Goal: Task Accomplishment & Management: Manage account settings

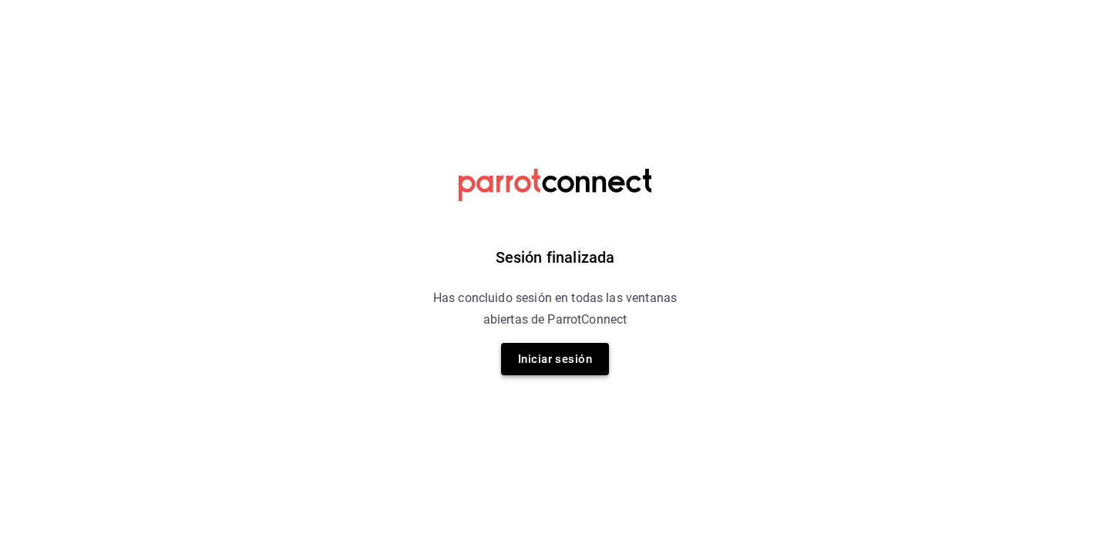
click at [540, 359] on button "Iniciar sesión" at bounding box center [555, 359] width 108 height 32
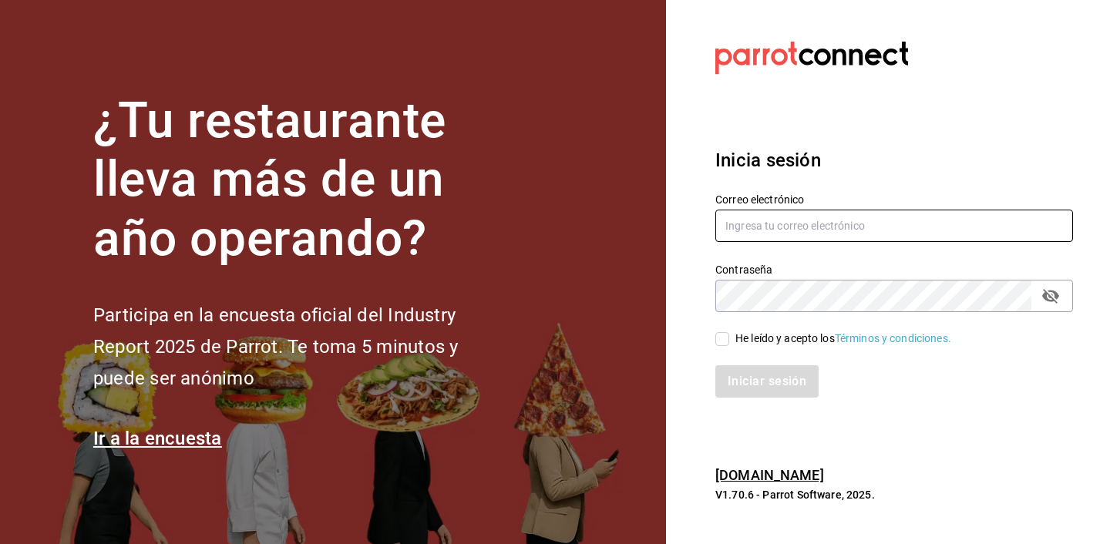
type input "joaquin@amormestizo.mx"
click at [722, 338] on input "He leído y acepto los Términos y condiciones." at bounding box center [723, 339] width 14 height 14
checkbox input "true"
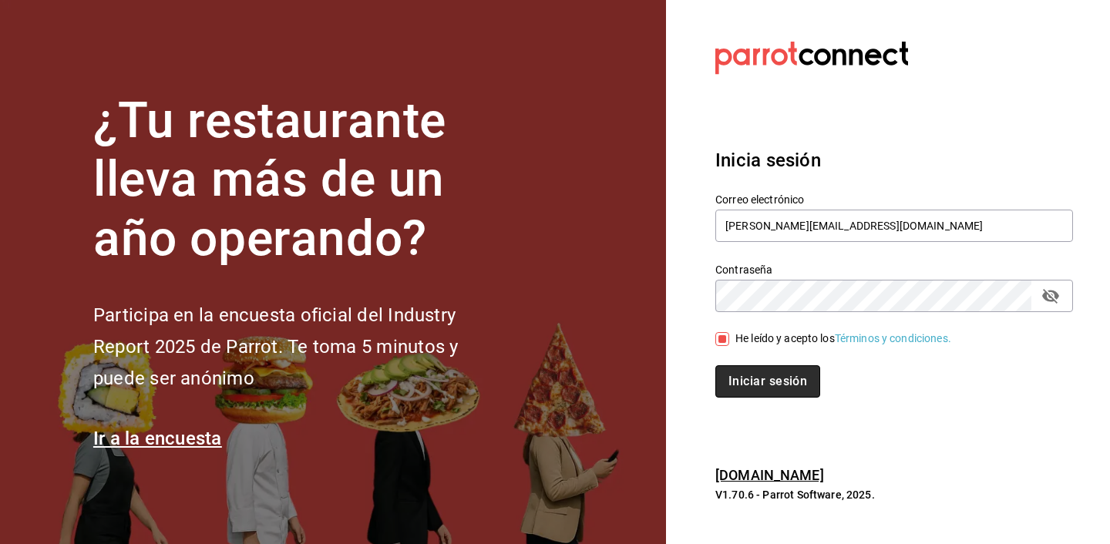
click at [740, 380] on button "Iniciar sesión" at bounding box center [768, 381] width 105 height 32
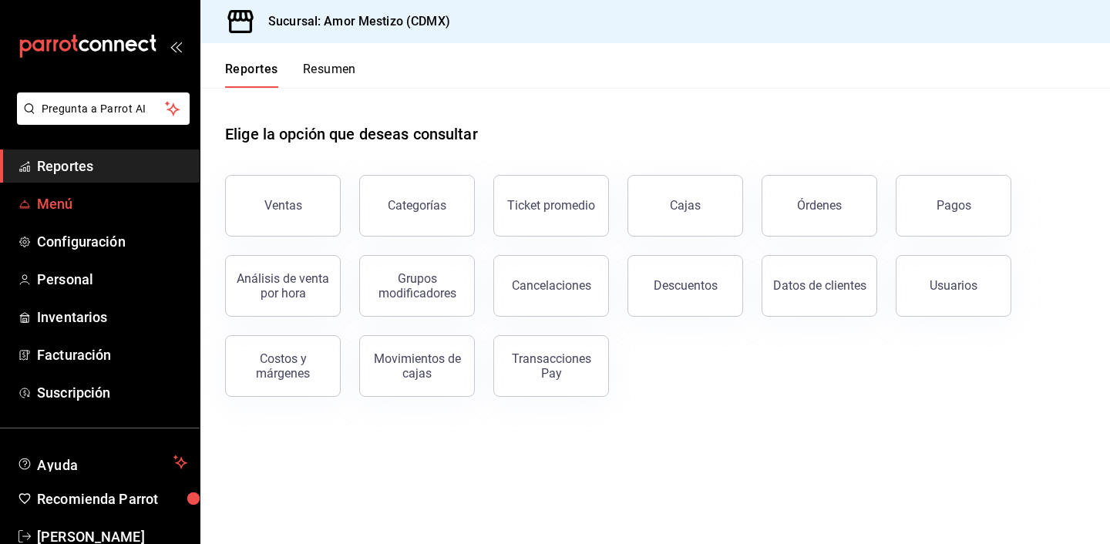
click at [59, 193] on link "Menú" at bounding box center [100, 203] width 200 height 33
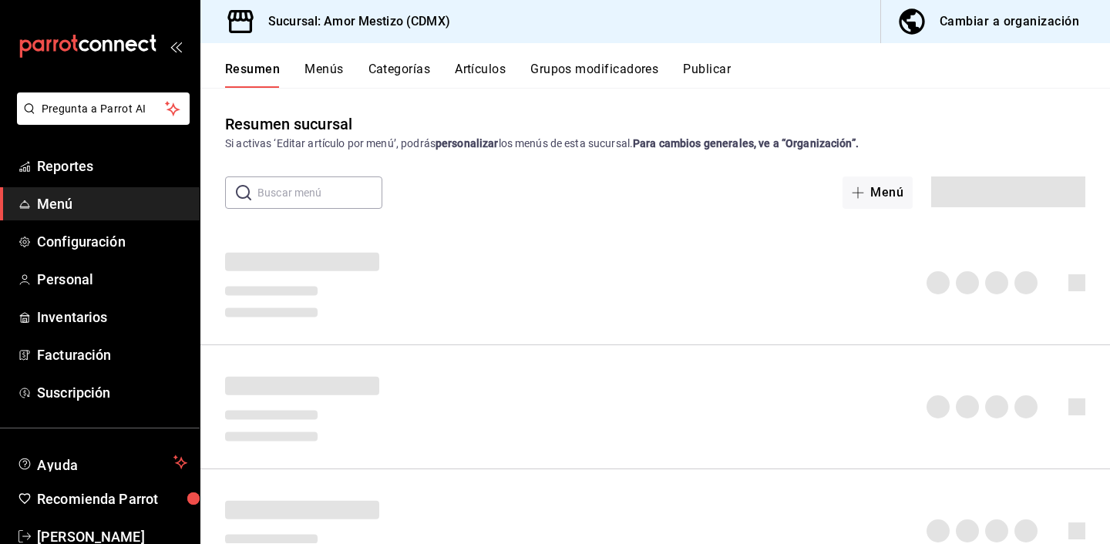
click at [1006, 14] on div "Cambiar a organización" at bounding box center [1010, 22] width 140 height 22
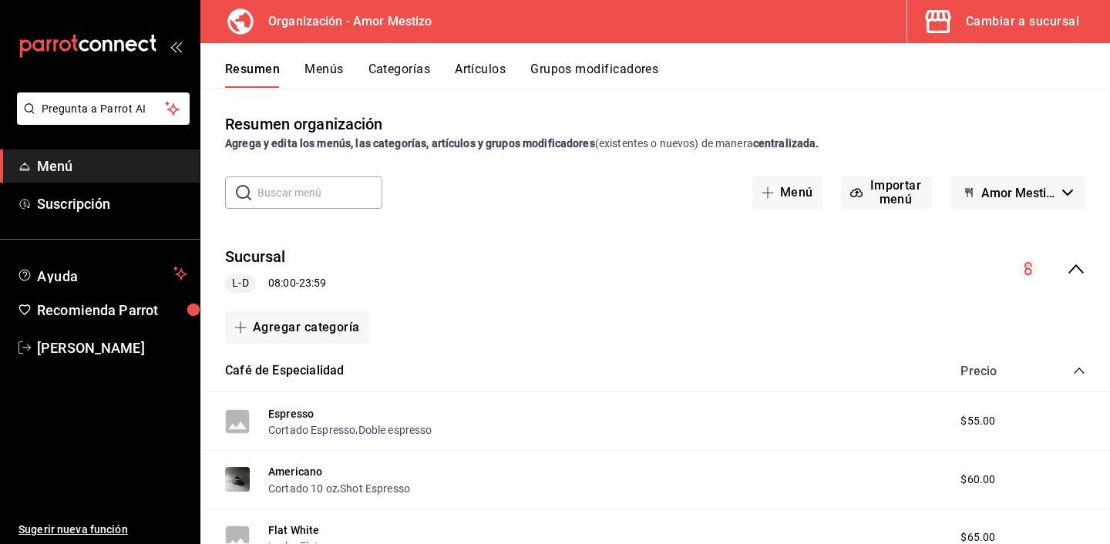
click at [335, 76] on button "Menús" at bounding box center [324, 75] width 39 height 26
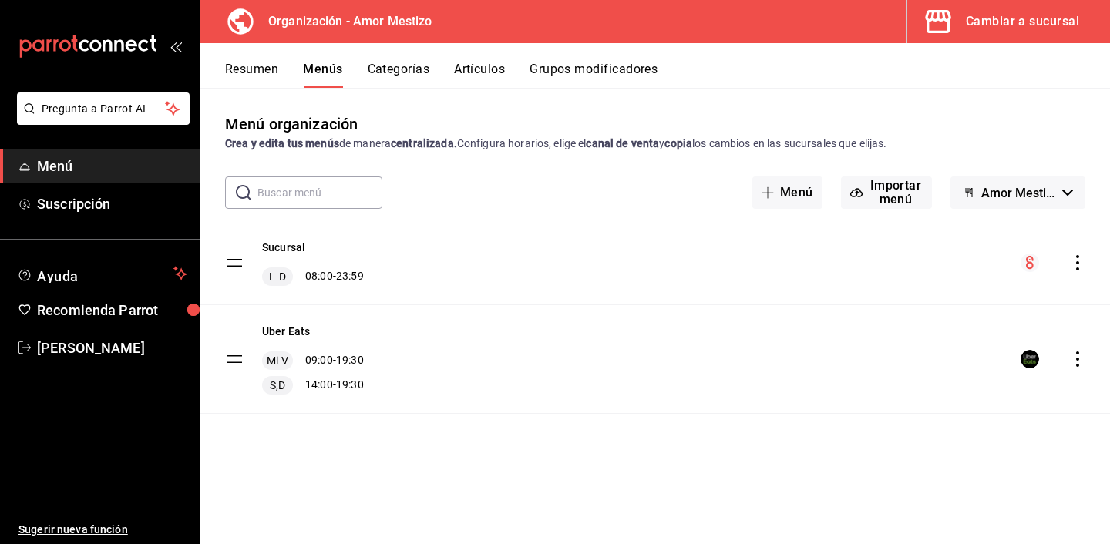
click at [1080, 355] on icon "actions" at bounding box center [1077, 359] width 15 height 15
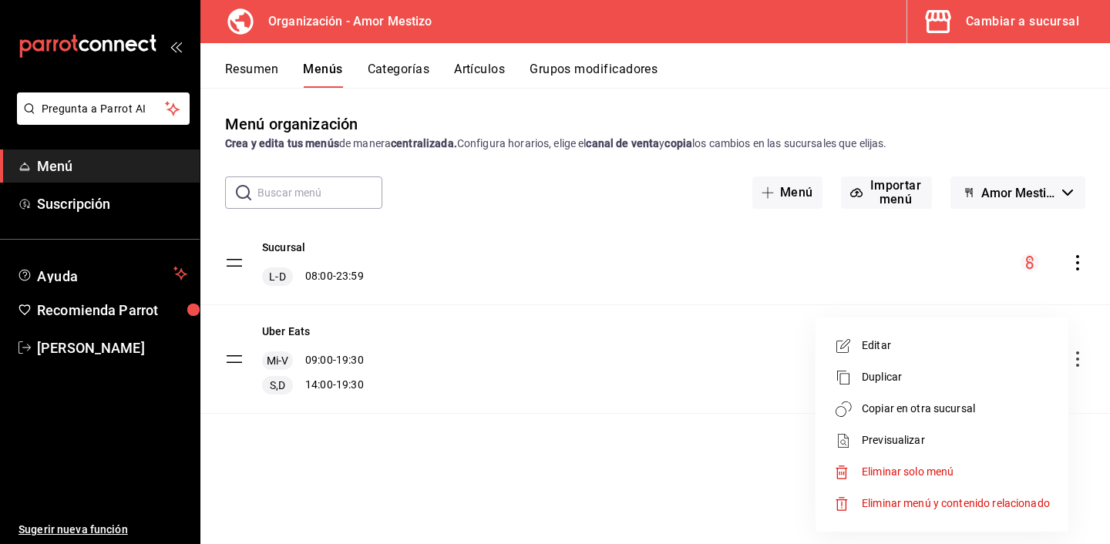
click at [613, 365] on div at bounding box center [555, 272] width 1110 height 544
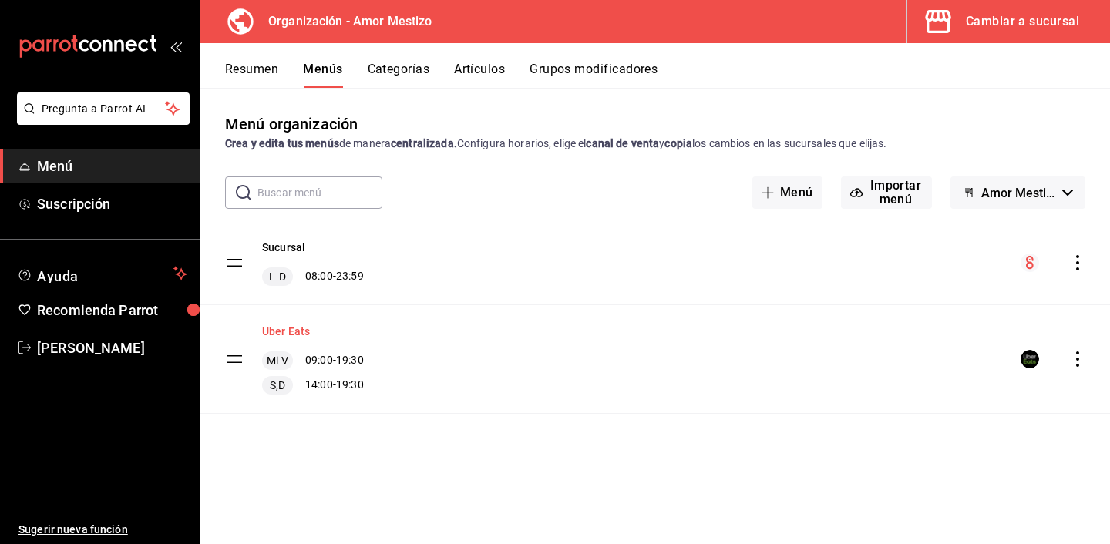
click at [282, 331] on button "Uber Eats" at bounding box center [286, 331] width 48 height 15
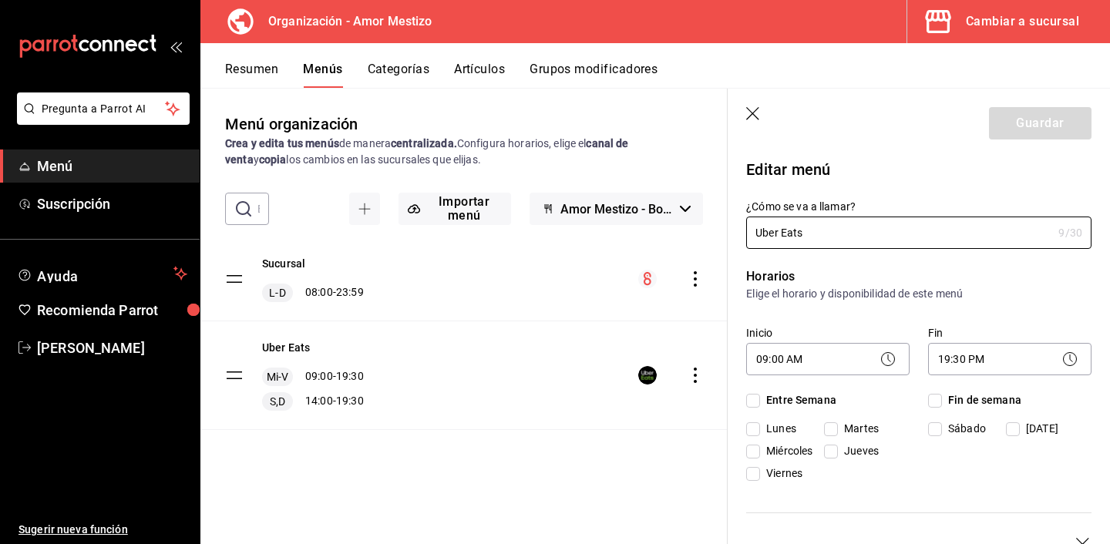
checkbox input "true"
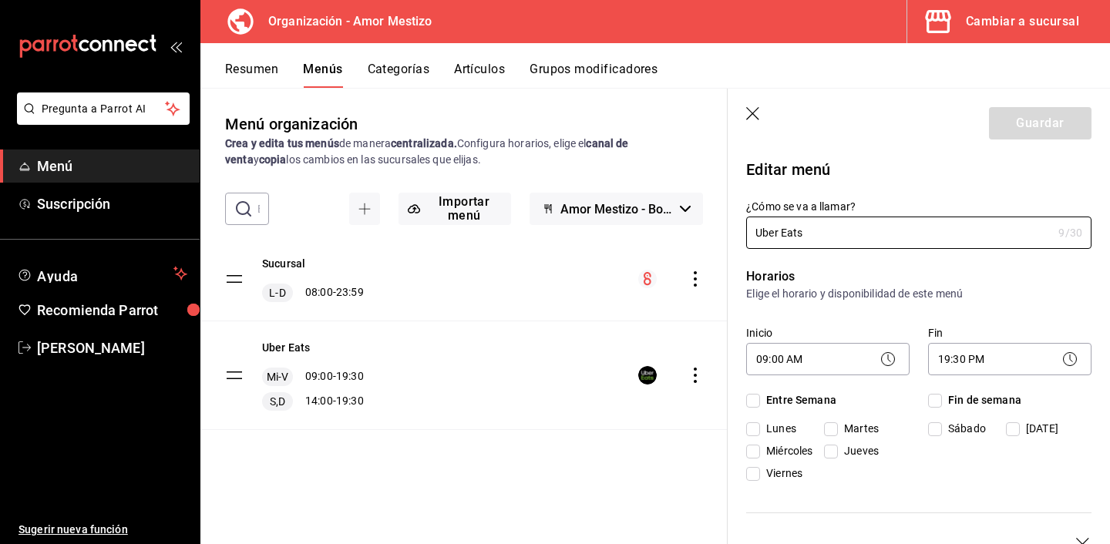
checkbox input "true"
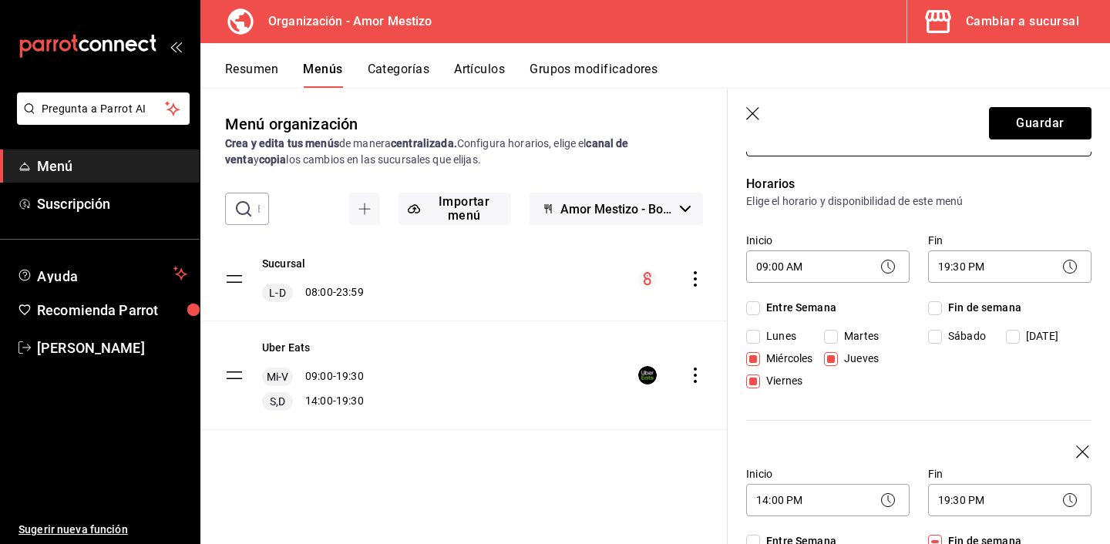
scroll to position [93, 0]
click at [833, 334] on input "Martes" at bounding box center [831, 336] width 14 height 14
checkbox input "true"
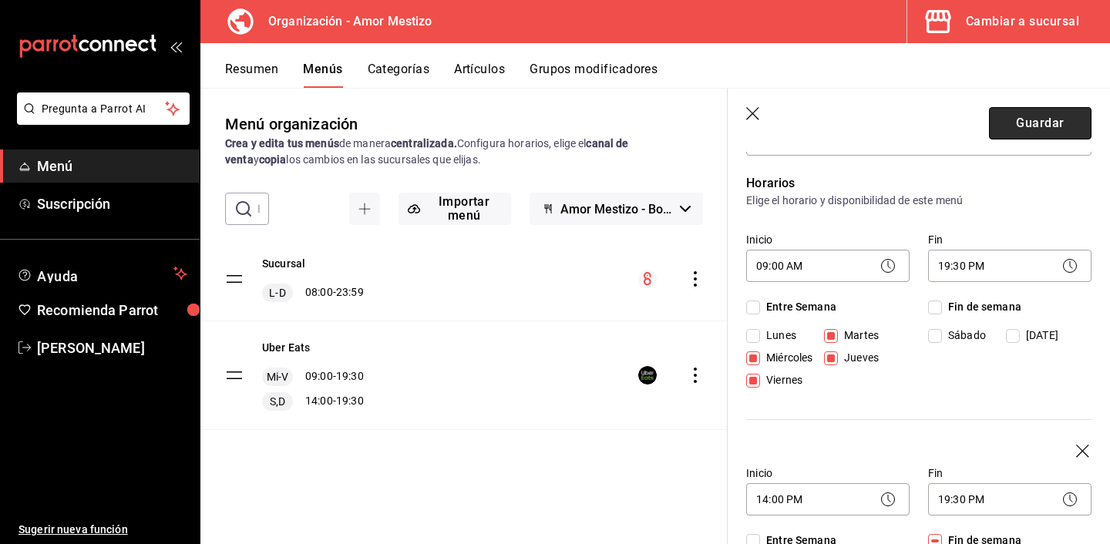
click at [1032, 133] on button "Guardar" at bounding box center [1040, 123] width 103 height 32
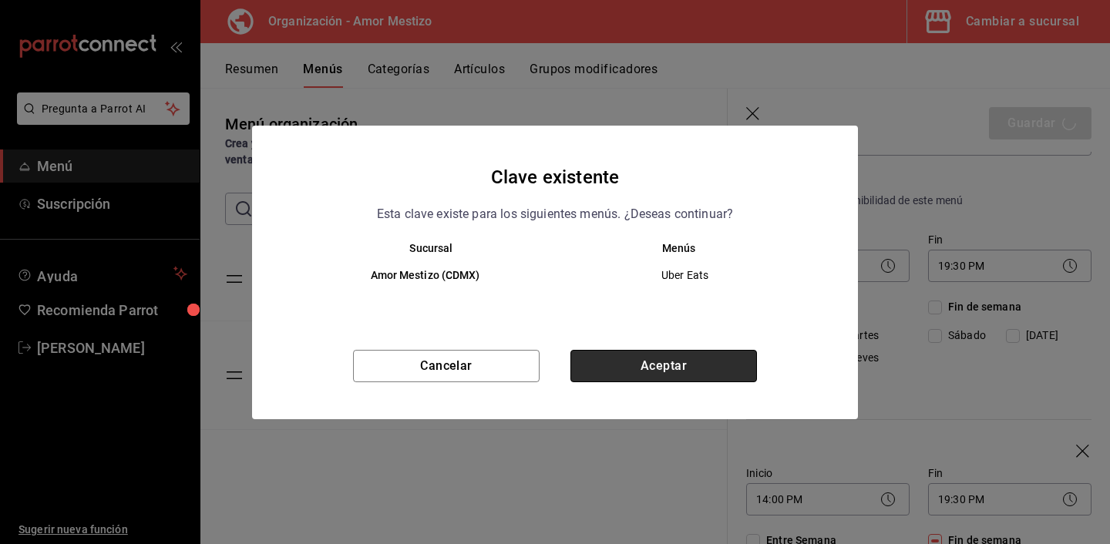
click at [632, 371] on button "Aceptar" at bounding box center [664, 366] width 187 height 32
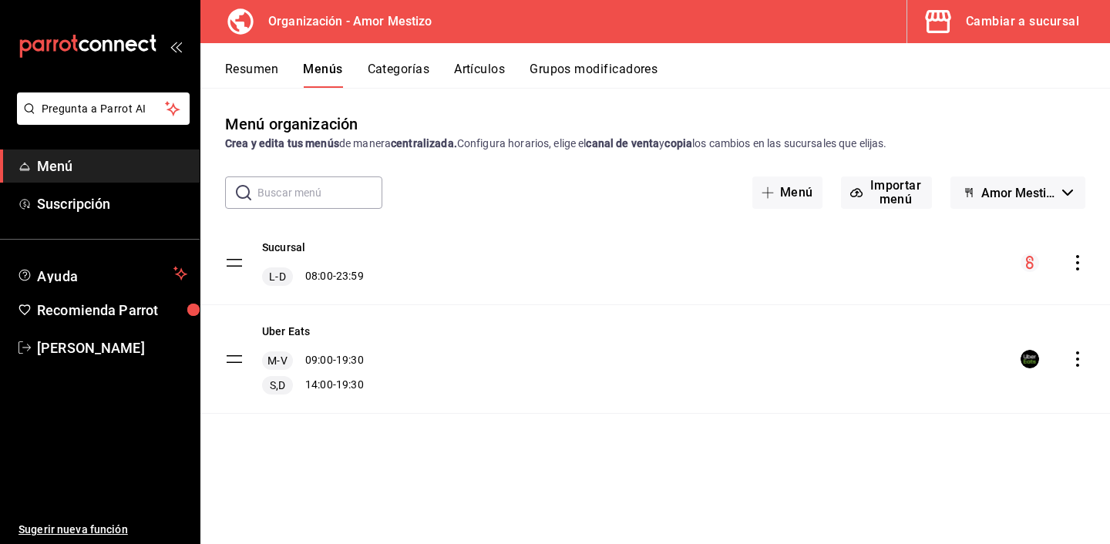
click at [266, 66] on button "Resumen" at bounding box center [251, 75] width 53 height 26
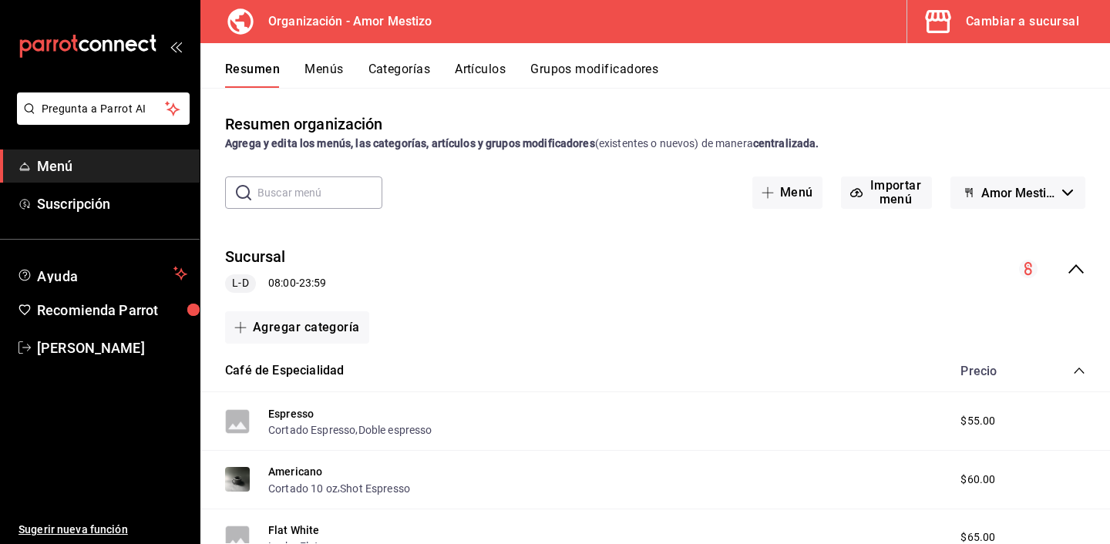
click at [332, 73] on button "Menús" at bounding box center [324, 75] width 39 height 26
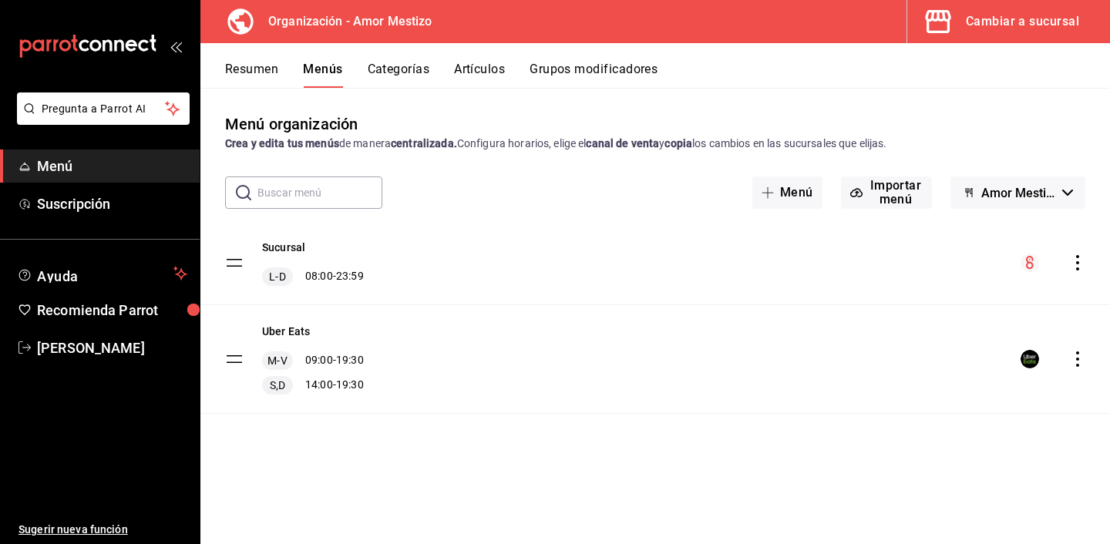
click at [1082, 353] on icon "actions" at bounding box center [1077, 359] width 15 height 15
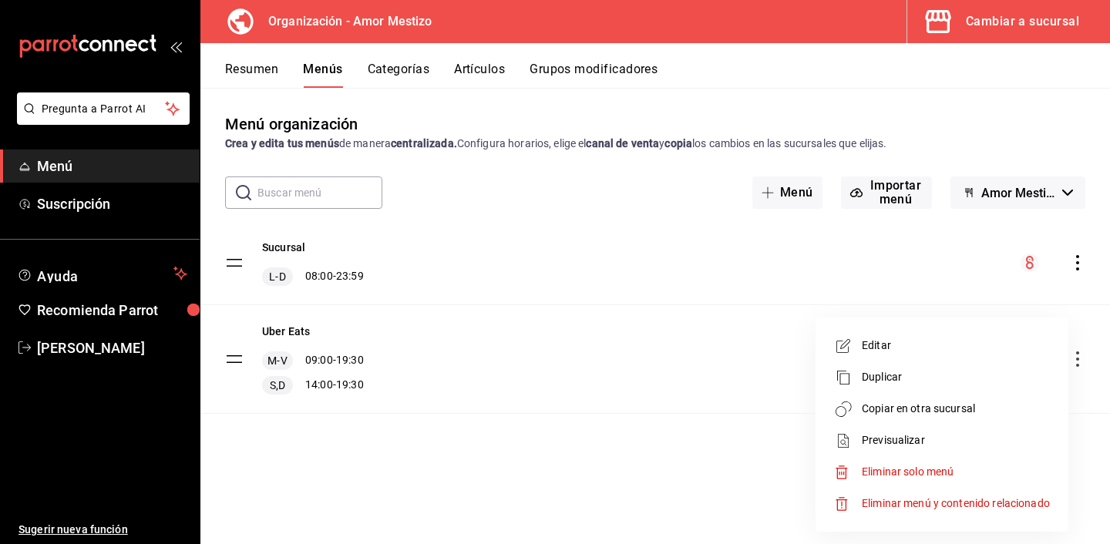
click at [945, 413] on span "Copiar en otra sucursal" at bounding box center [956, 409] width 188 height 16
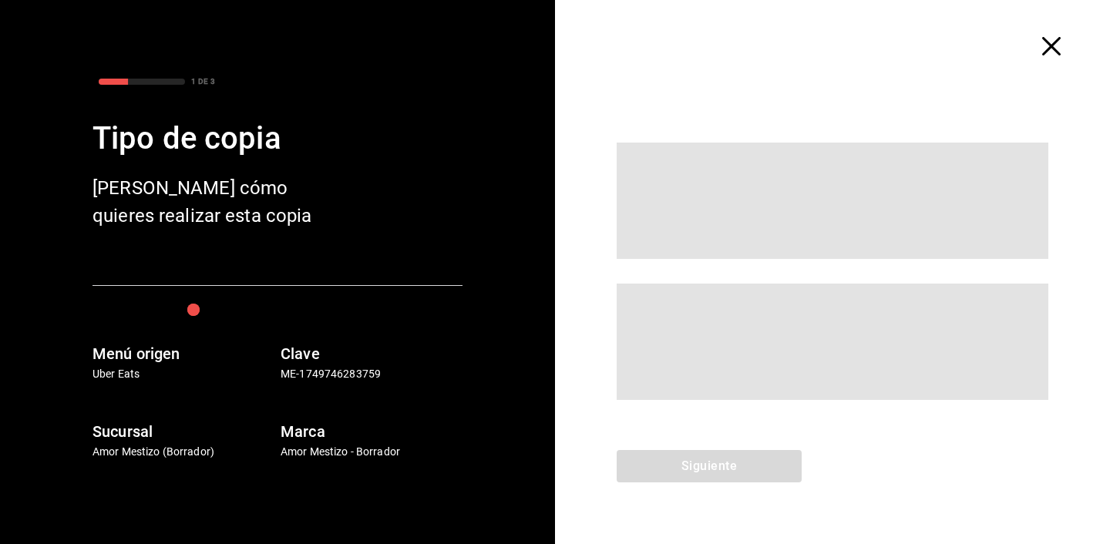
click at [662, 306] on span at bounding box center [833, 342] width 432 height 116
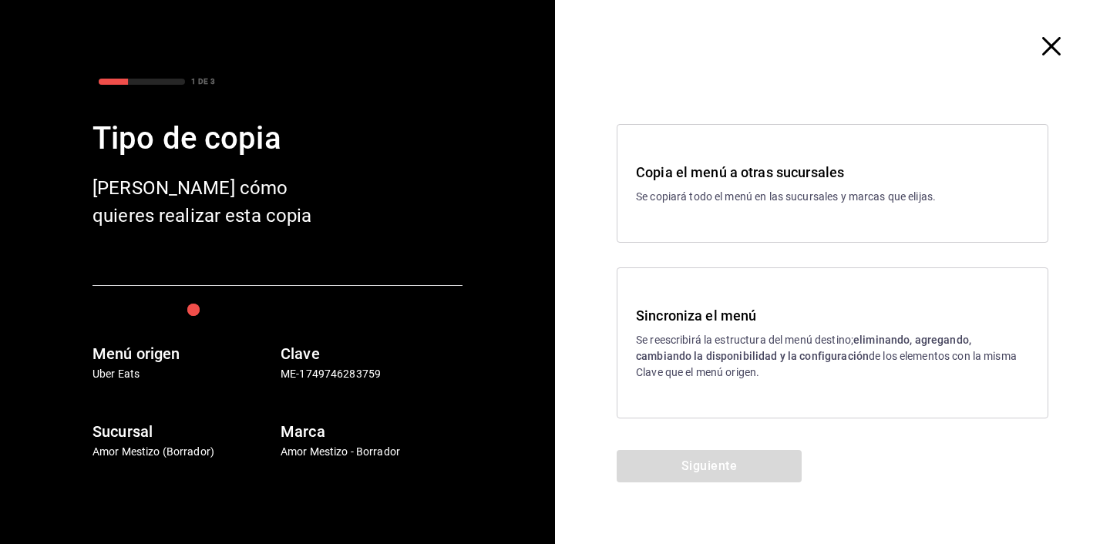
click at [699, 325] on h3 "Sincroniza el menú" at bounding box center [832, 315] width 393 height 21
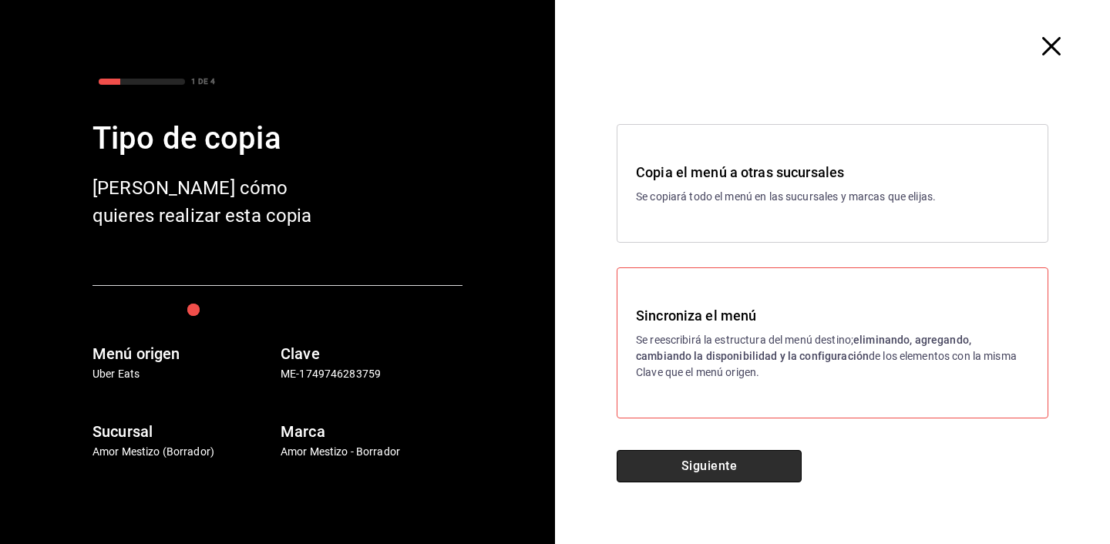
click at [672, 470] on button "Siguiente" at bounding box center [709, 466] width 185 height 32
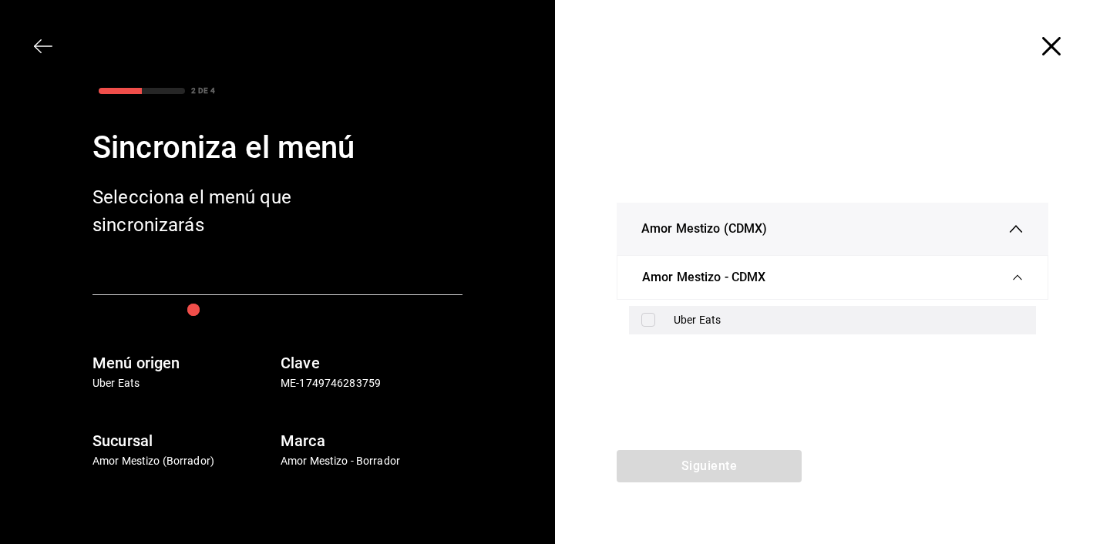
click at [645, 318] on input "checkbox" at bounding box center [649, 320] width 14 height 14
checkbox input "true"
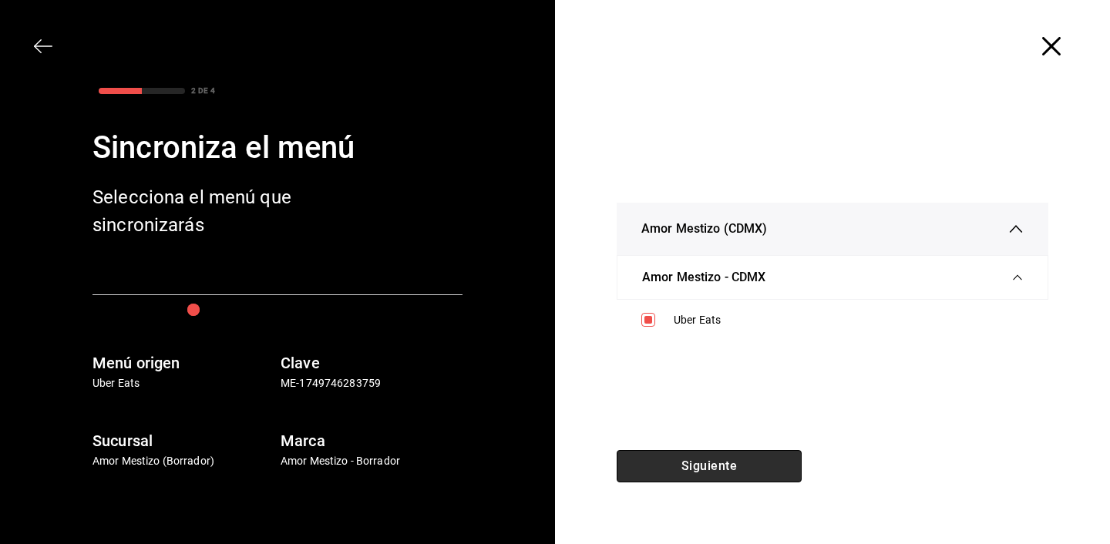
click at [701, 469] on button "Siguiente" at bounding box center [709, 466] width 185 height 32
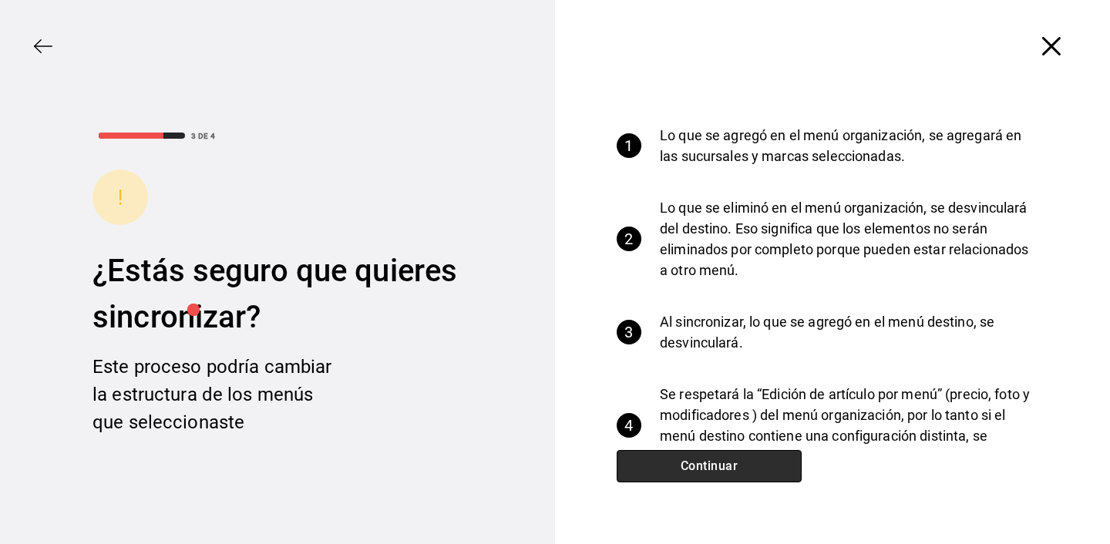
click at [701, 469] on button "Continuar" at bounding box center [709, 466] width 185 height 32
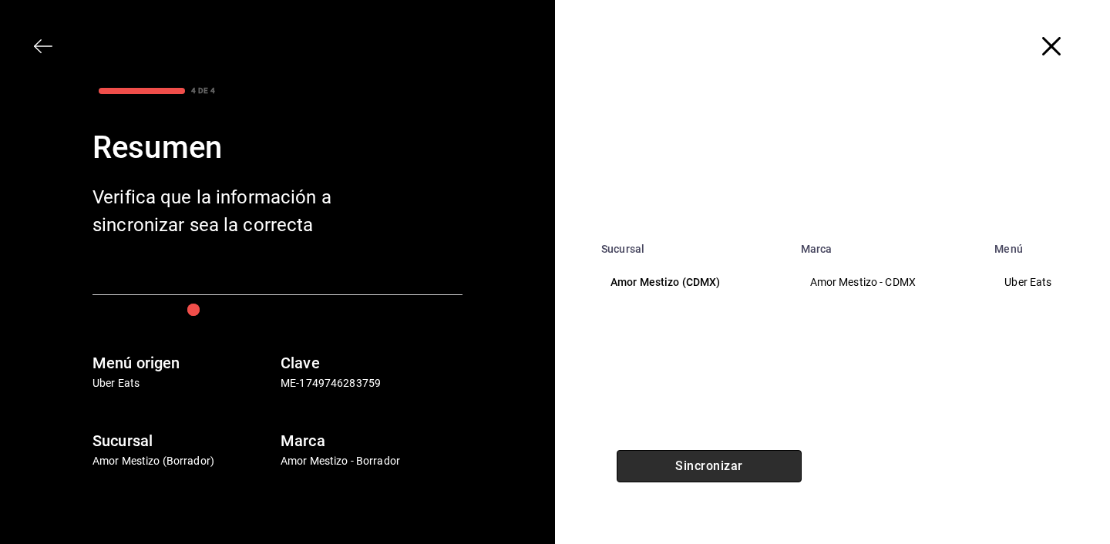
click at [701, 469] on button "Sincronizar" at bounding box center [709, 466] width 185 height 32
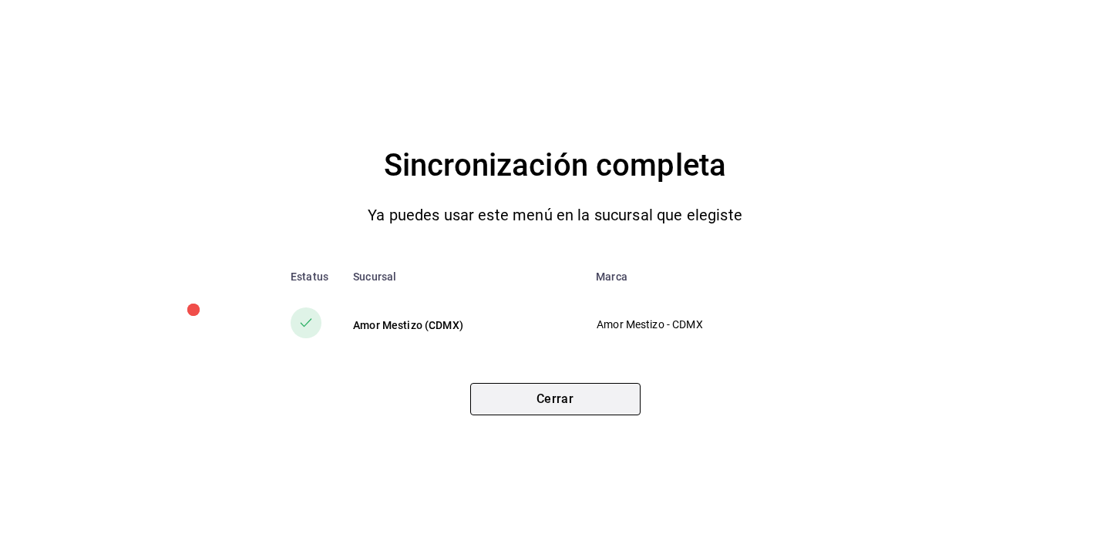
click at [546, 409] on button "Cerrar" at bounding box center [555, 399] width 170 height 32
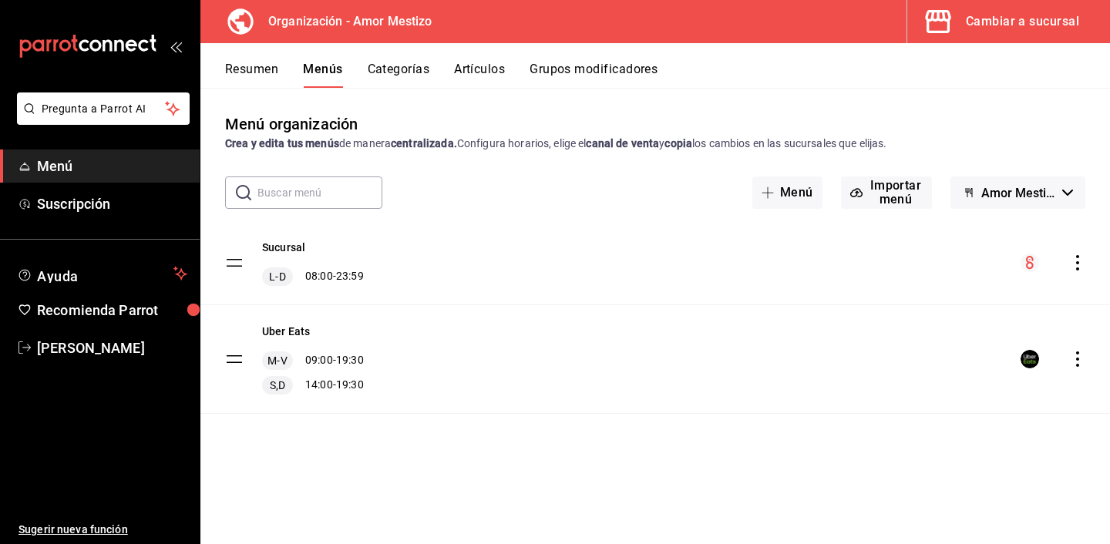
click at [684, 100] on div "Menú organización Crea y edita tus menús de manera centralizada. Configura hora…" at bounding box center [655, 316] width 910 height 456
click at [1020, 14] on div "Cambiar a sucursal" at bounding box center [1022, 22] width 113 height 22
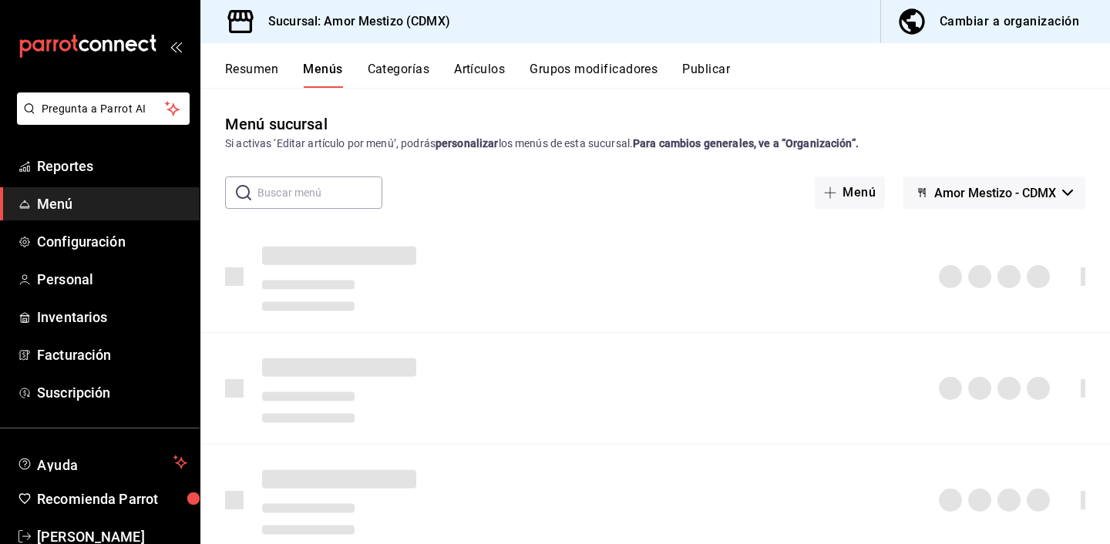
click at [428, 118] on div "Menú sucursal Si activas ‘Editar artículo por menú’, podrás personalizar los me…" at bounding box center [655, 132] width 910 height 39
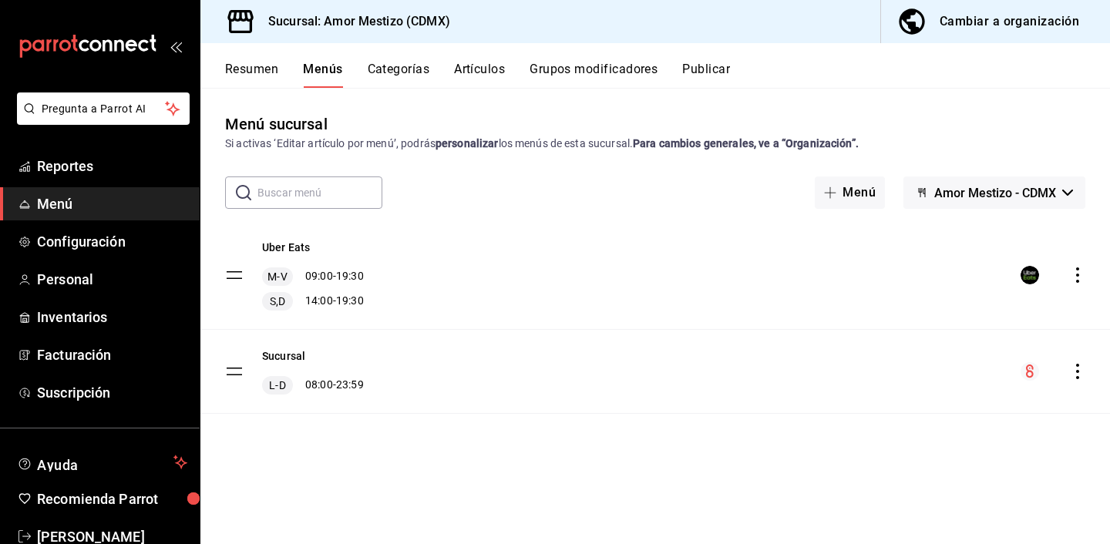
click at [453, 204] on div "​ ​ Menú Amor Mestizo - CDMX" at bounding box center [655, 193] width 910 height 32
click at [1071, 272] on icon "actions" at bounding box center [1077, 275] width 15 height 15
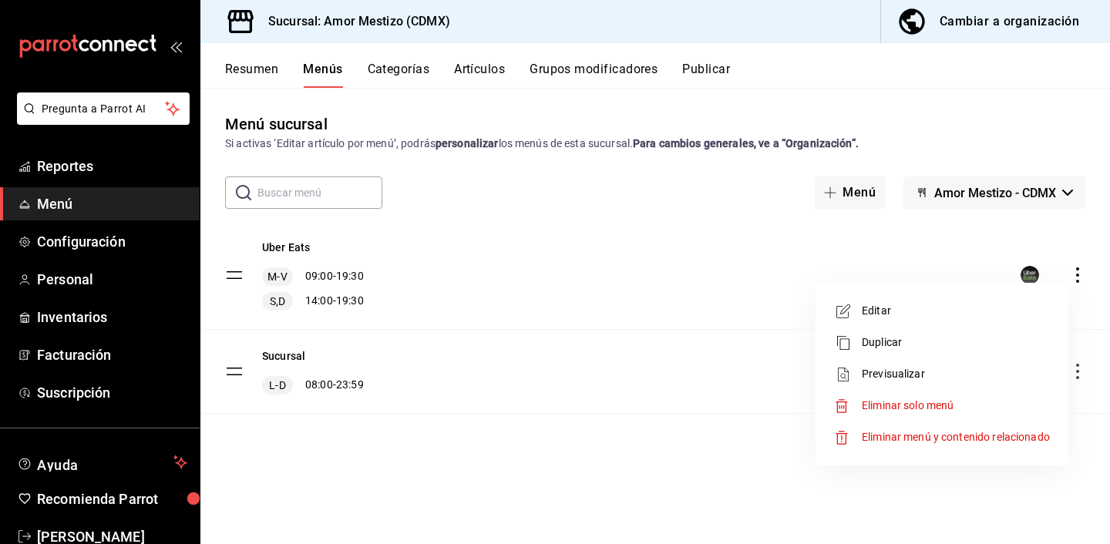
click at [763, 273] on div at bounding box center [555, 272] width 1110 height 544
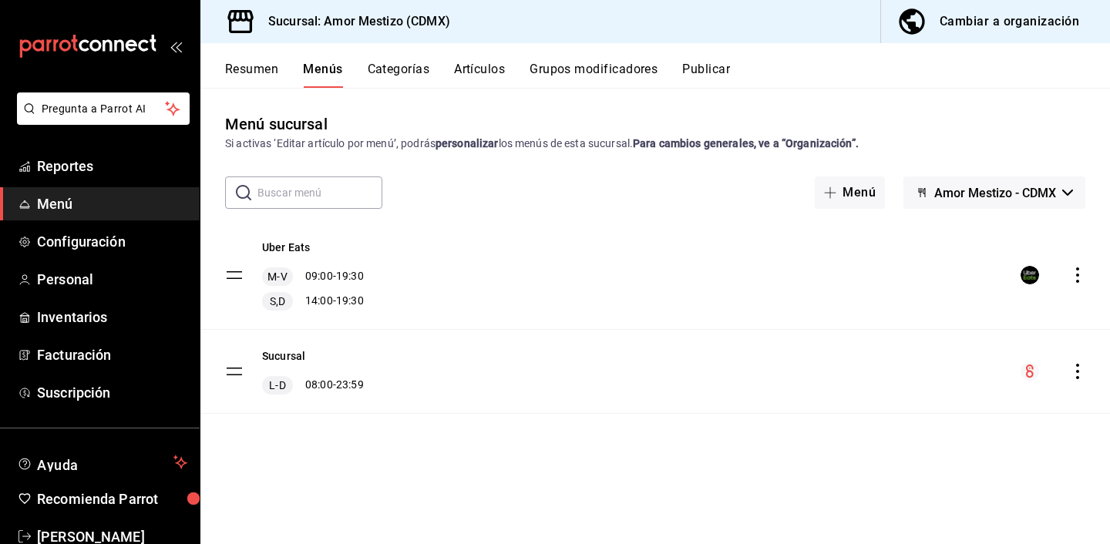
click at [729, 71] on button "Publicar" at bounding box center [706, 75] width 48 height 26
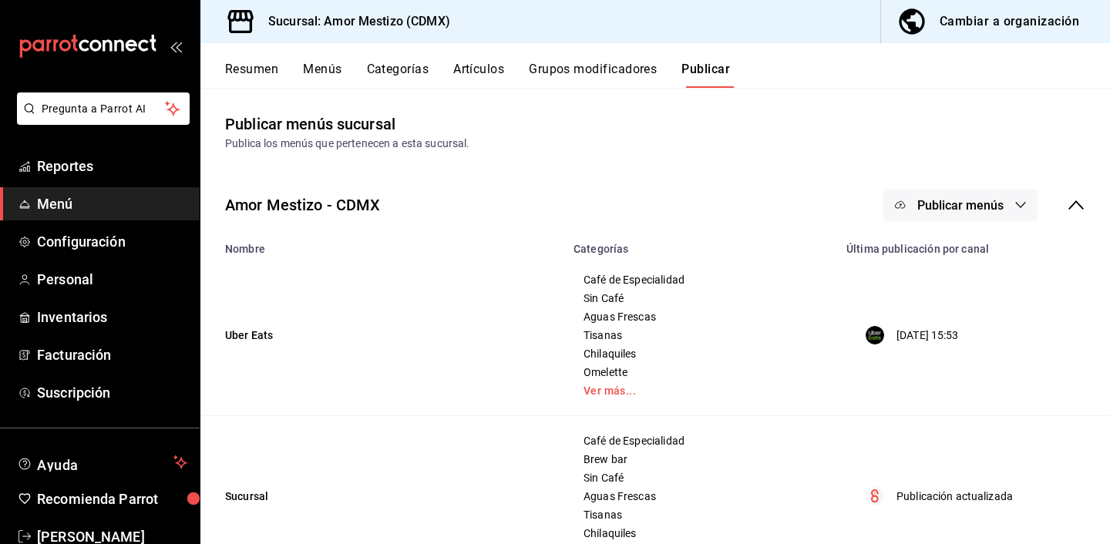
click at [1019, 208] on icon "button" at bounding box center [1021, 205] width 12 height 12
click at [956, 251] on span "Uber Eats" at bounding box center [983, 256] width 74 height 16
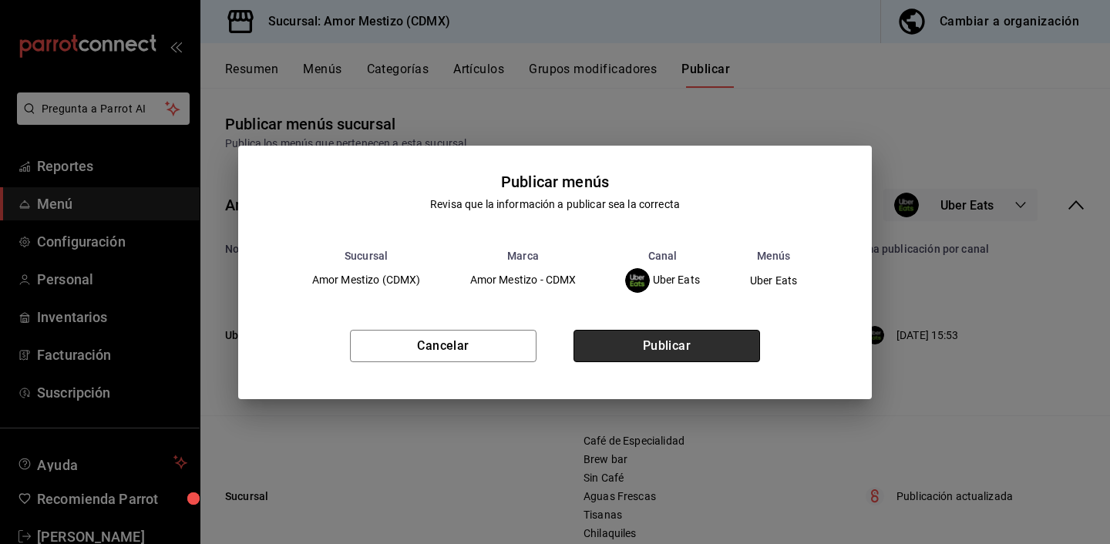
click at [648, 352] on button "Publicar" at bounding box center [667, 346] width 187 height 32
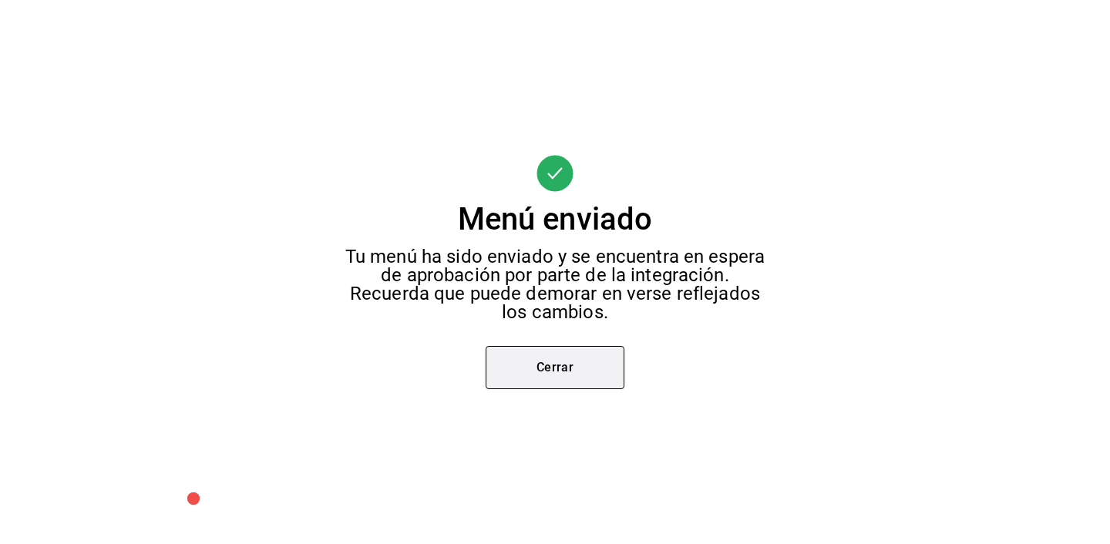
click at [537, 369] on button "Cerrar" at bounding box center [555, 367] width 139 height 43
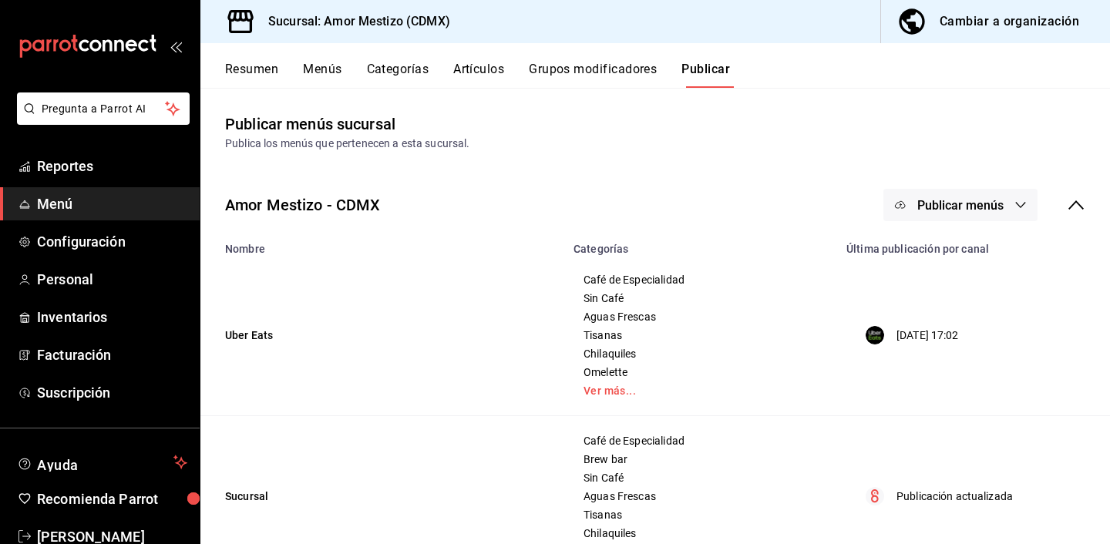
click at [537, 180] on div "Amor Mestizo - CDMX Publicar menús" at bounding box center [655, 205] width 910 height 57
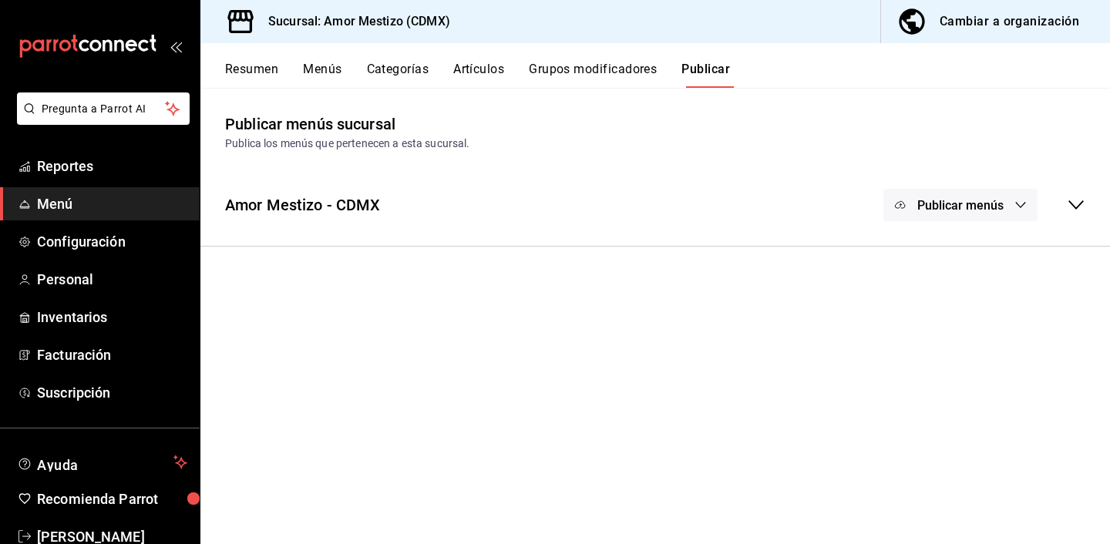
click at [537, 180] on div "Amor Mestizo - CDMX Publicar menús" at bounding box center [655, 205] width 910 height 57
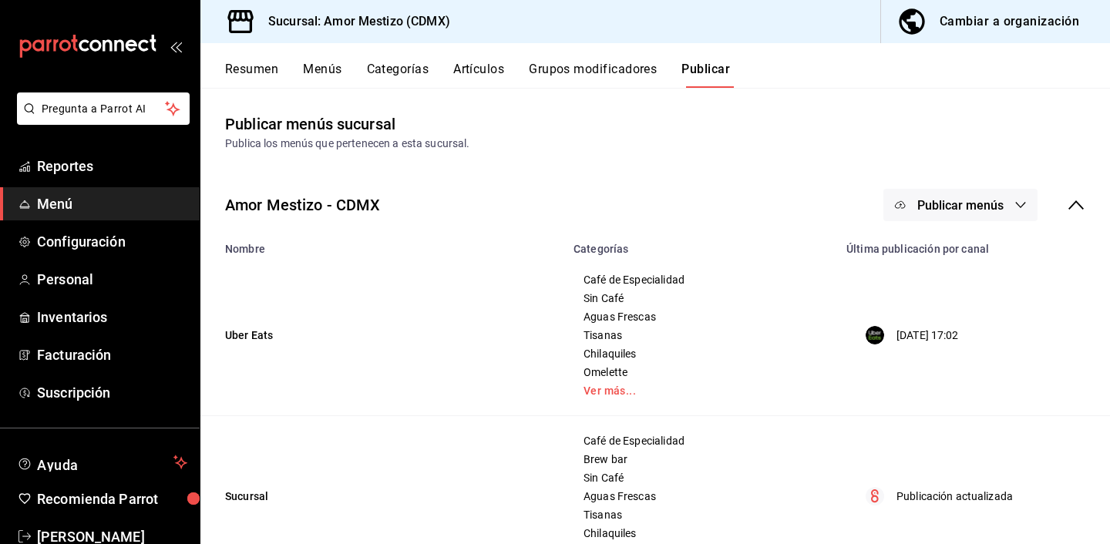
click at [1025, 217] on button "Publicar menús" at bounding box center [961, 205] width 154 height 32
click at [936, 255] on div at bounding box center [924, 255] width 43 height 25
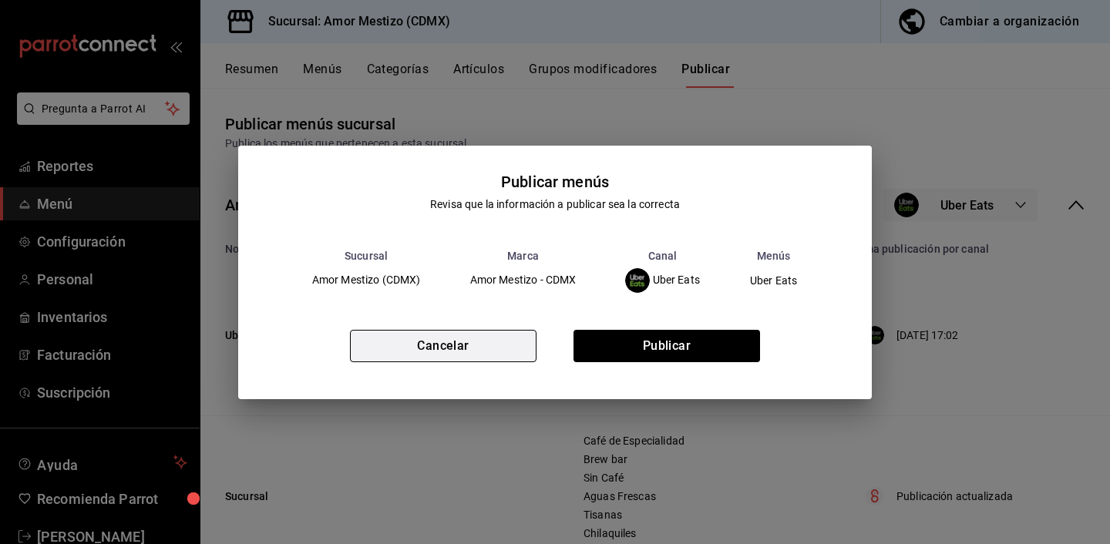
click at [409, 349] on button "Cancelar" at bounding box center [443, 346] width 187 height 32
